Goal: Communication & Community: Answer question/provide support

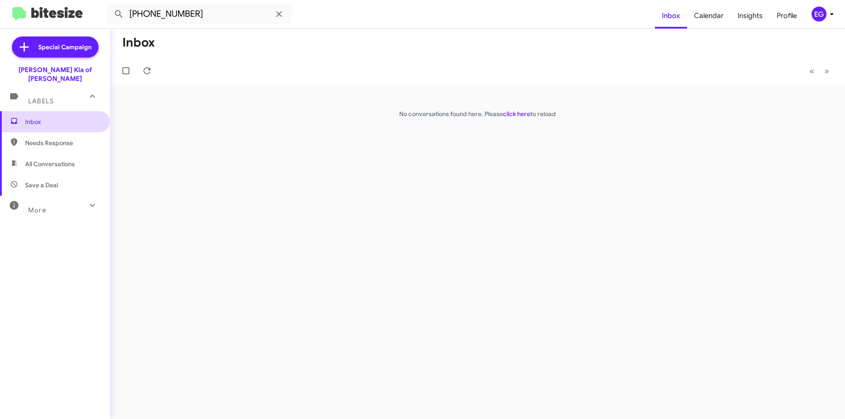
click at [50, 119] on span "Inbox" at bounding box center [55, 121] width 110 height 21
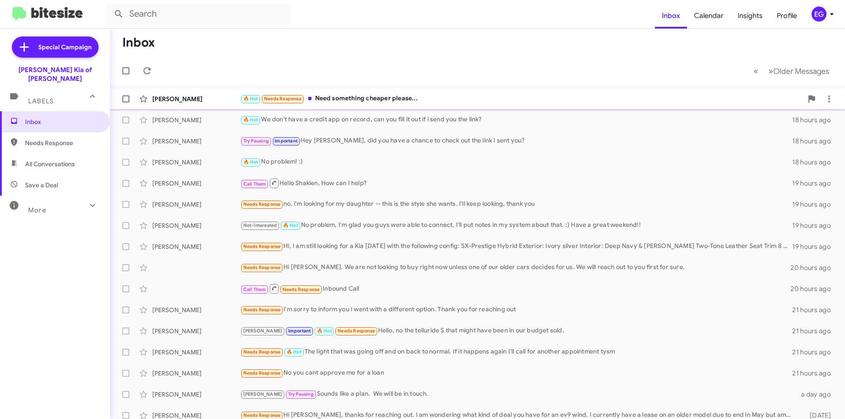
click at [419, 98] on div "🔥 Hot Needs Response Need something cheaper please..." at bounding box center [521, 99] width 562 height 10
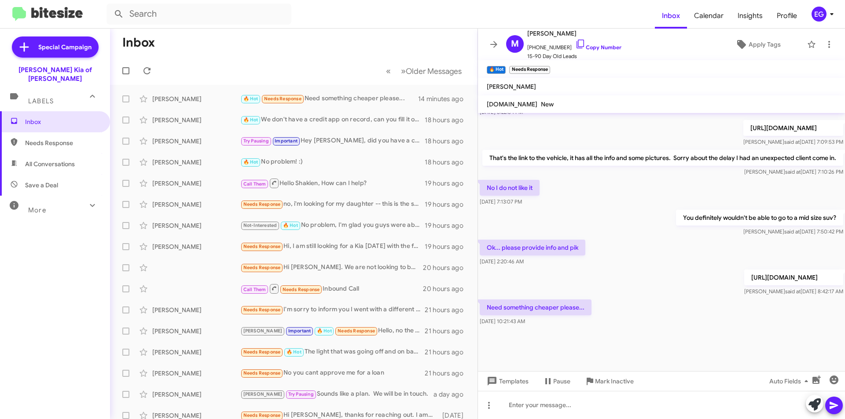
scroll to position [393, 0]
click at [550, 413] on div at bounding box center [661, 405] width 367 height 28
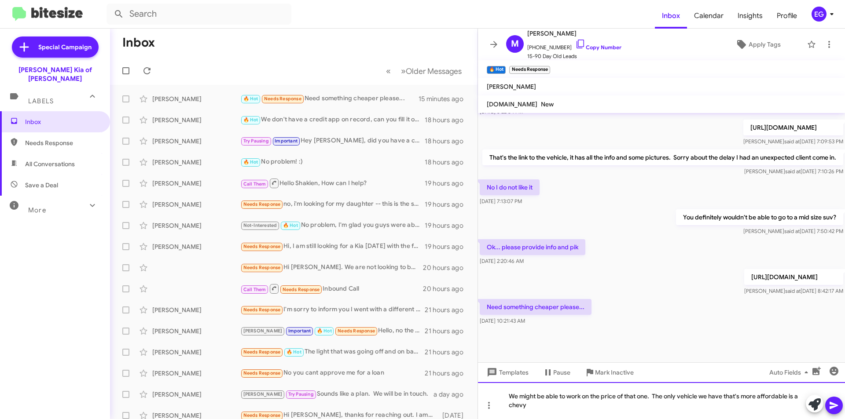
click at [520, 405] on div "We might be able to work on the price of that one. The only vehicle we have tha…" at bounding box center [661, 400] width 367 height 37
click at [833, 405] on icon at bounding box center [833, 405] width 8 height 7
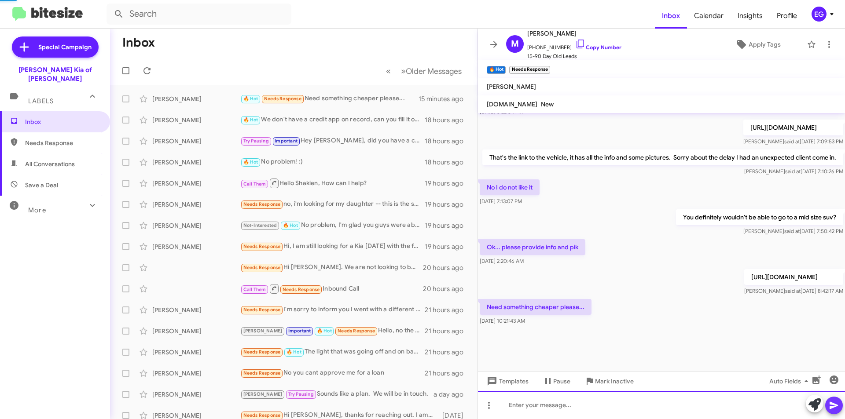
scroll to position [0, 0]
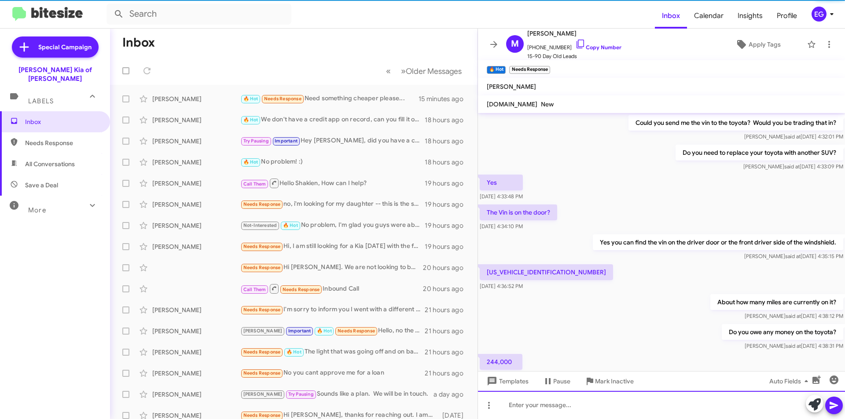
click at [528, 404] on div at bounding box center [661, 405] width 367 height 28
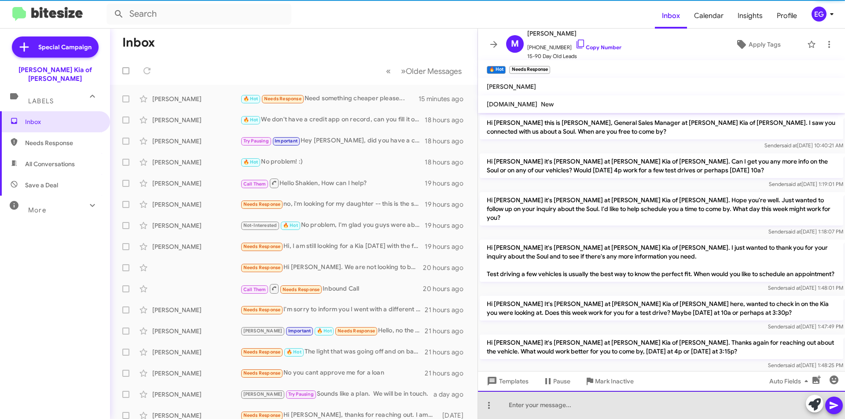
scroll to position [44, 0]
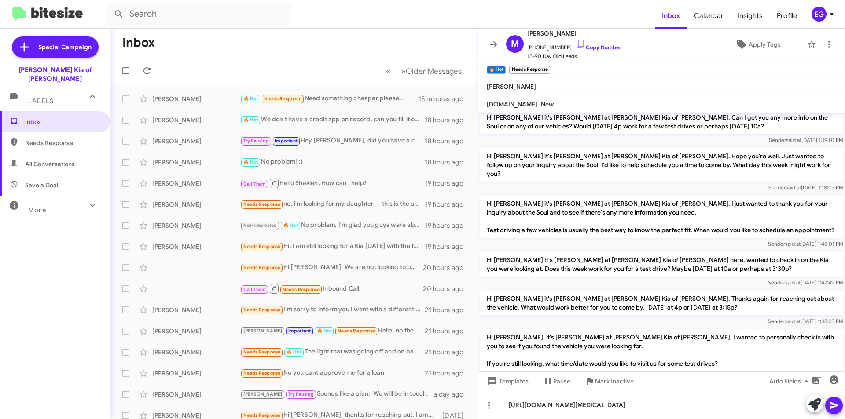
click at [831, 404] on icon at bounding box center [833, 405] width 8 height 7
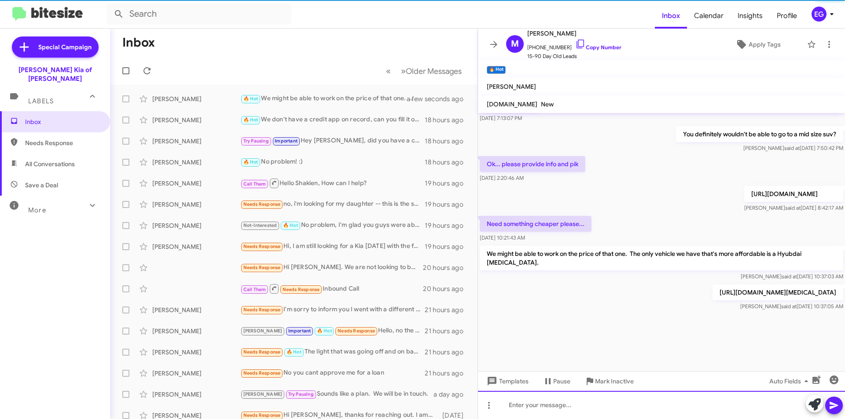
scroll to position [1118, 0]
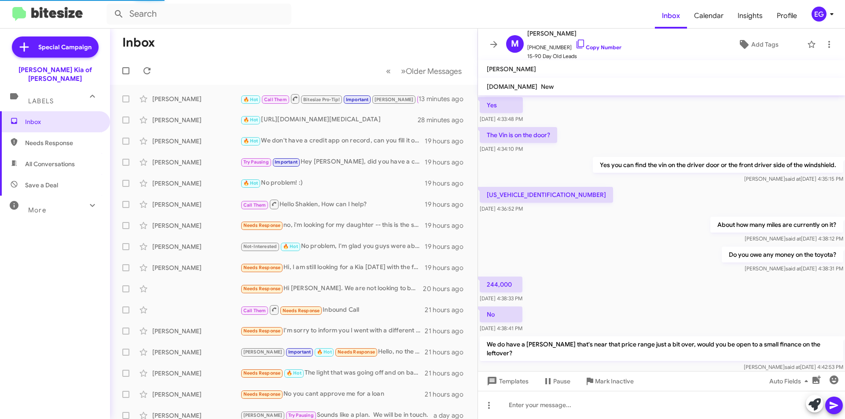
scroll to position [384, 0]
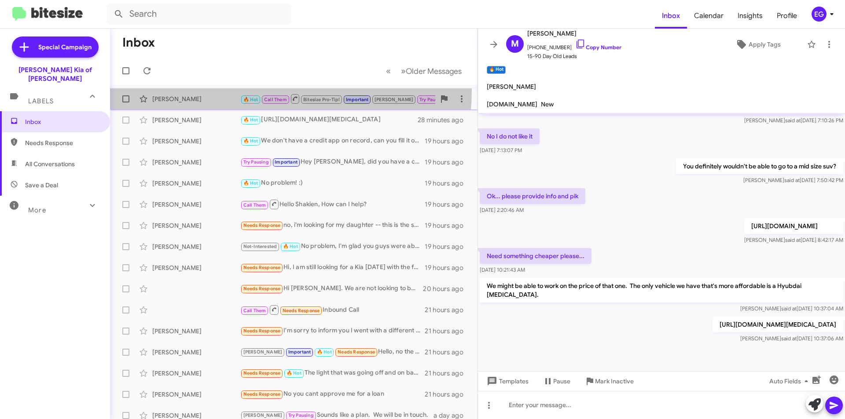
click at [191, 88] on span "[PERSON_NAME] 🔥 Hot Call Them Bitesize Pro-Tip! Important [PERSON_NAME] Try Pau…" at bounding box center [293, 98] width 367 height 21
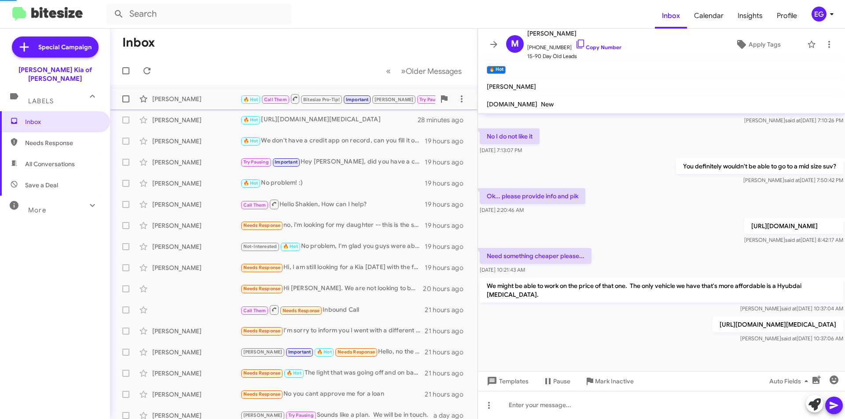
scroll to position [392, 0]
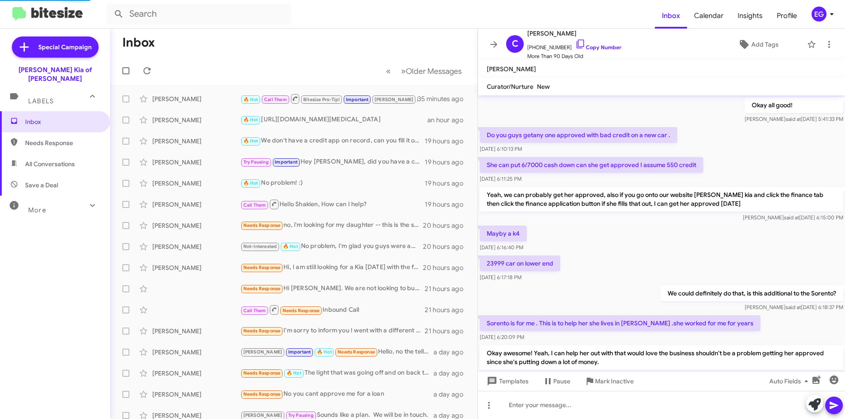
scroll to position [374, 0]
